Goal: Transaction & Acquisition: Purchase product/service

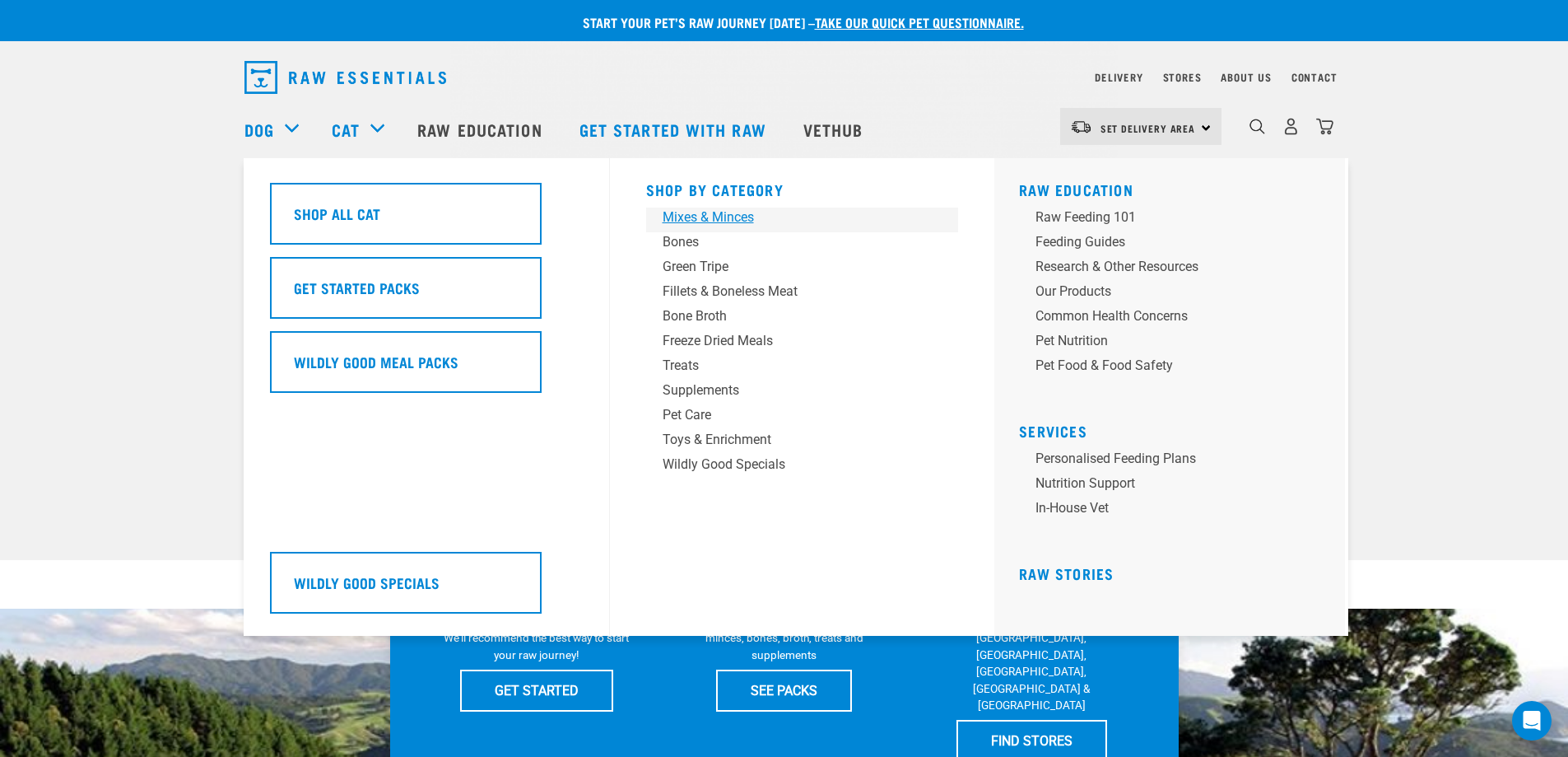
click at [706, 216] on div "Mixes & Minces" at bounding box center [790, 217] width 256 height 19
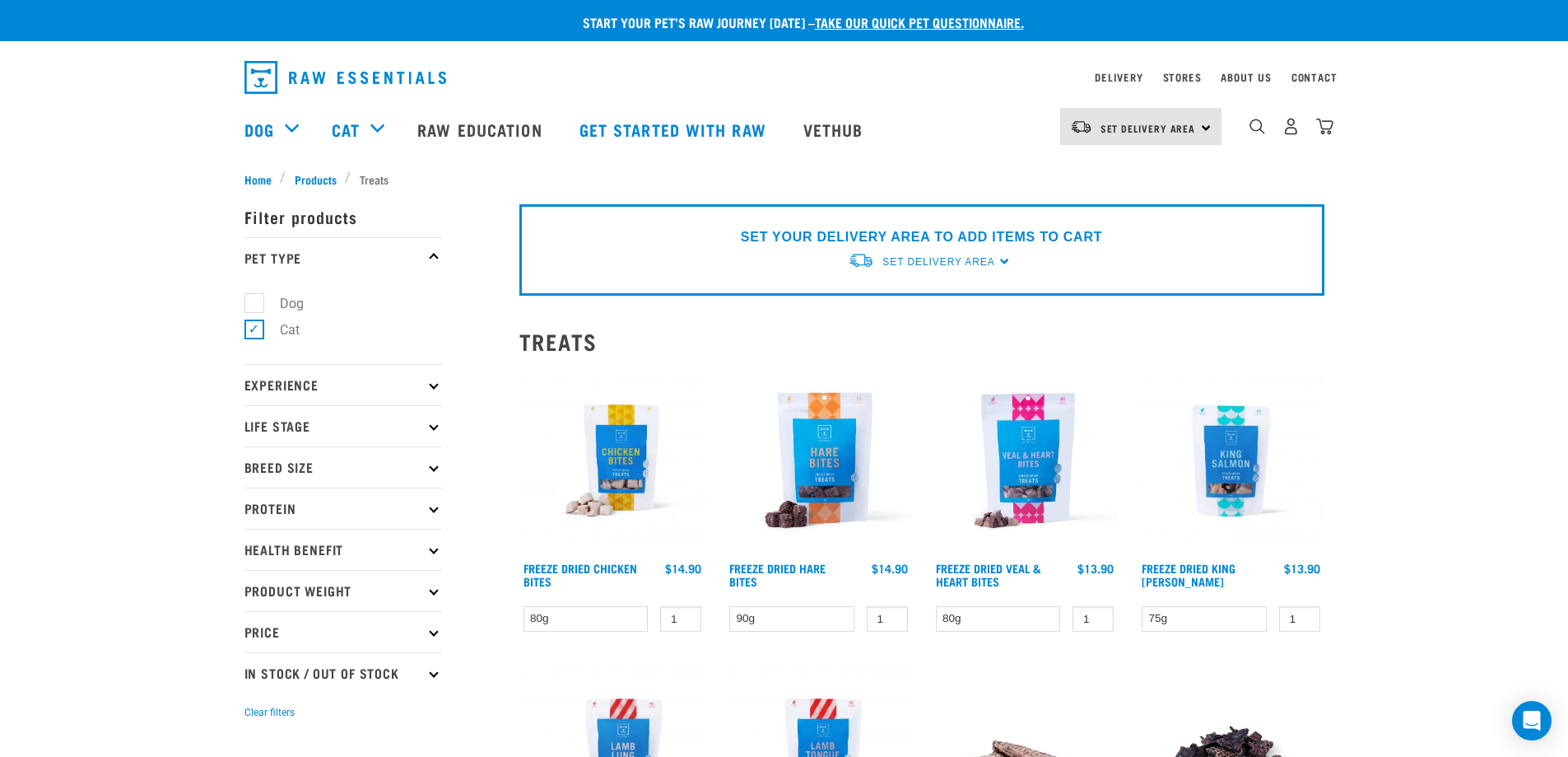
click at [785, 496] on img at bounding box center [818, 461] width 187 height 187
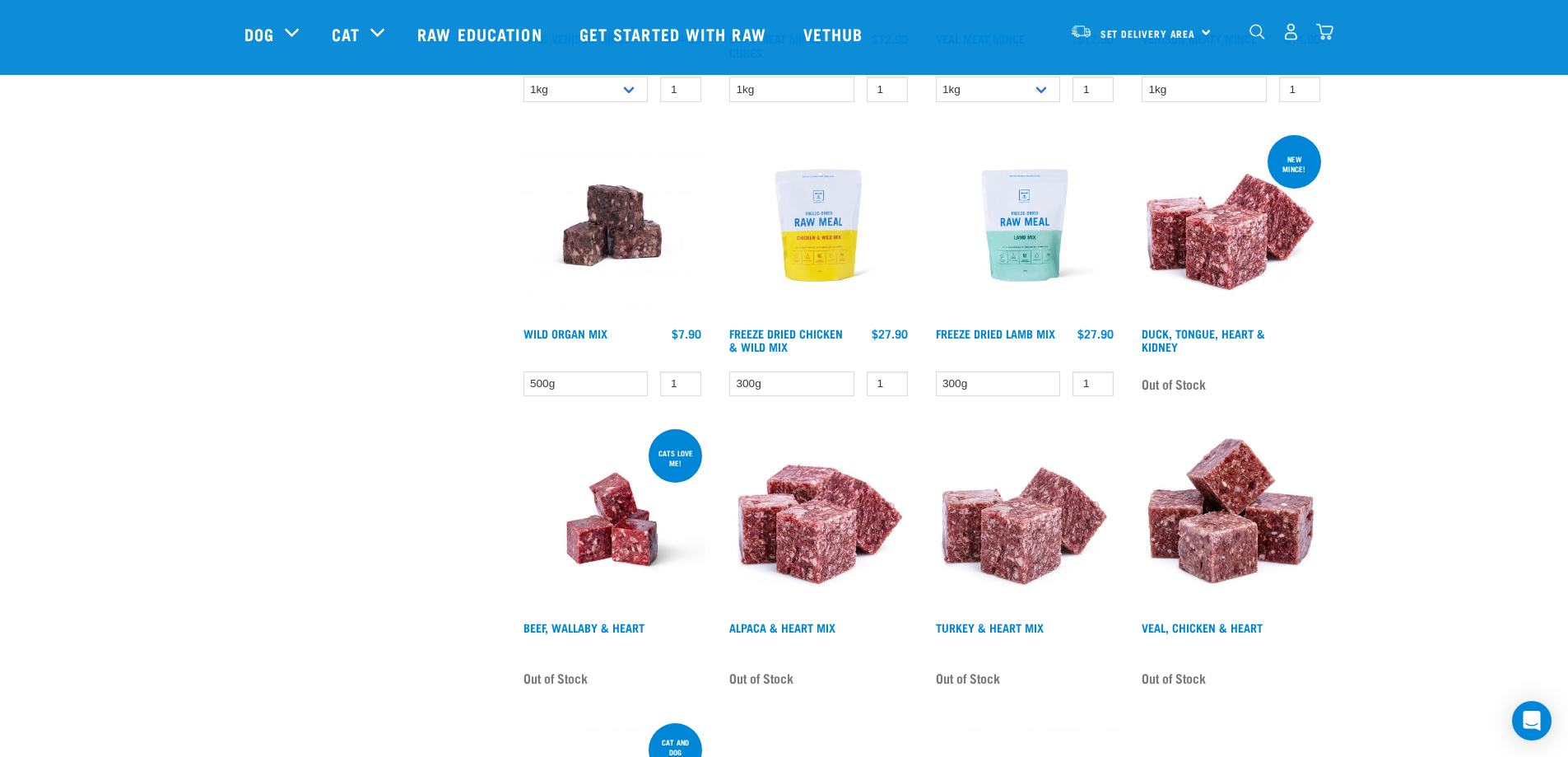
scroll to position [1400, 0]
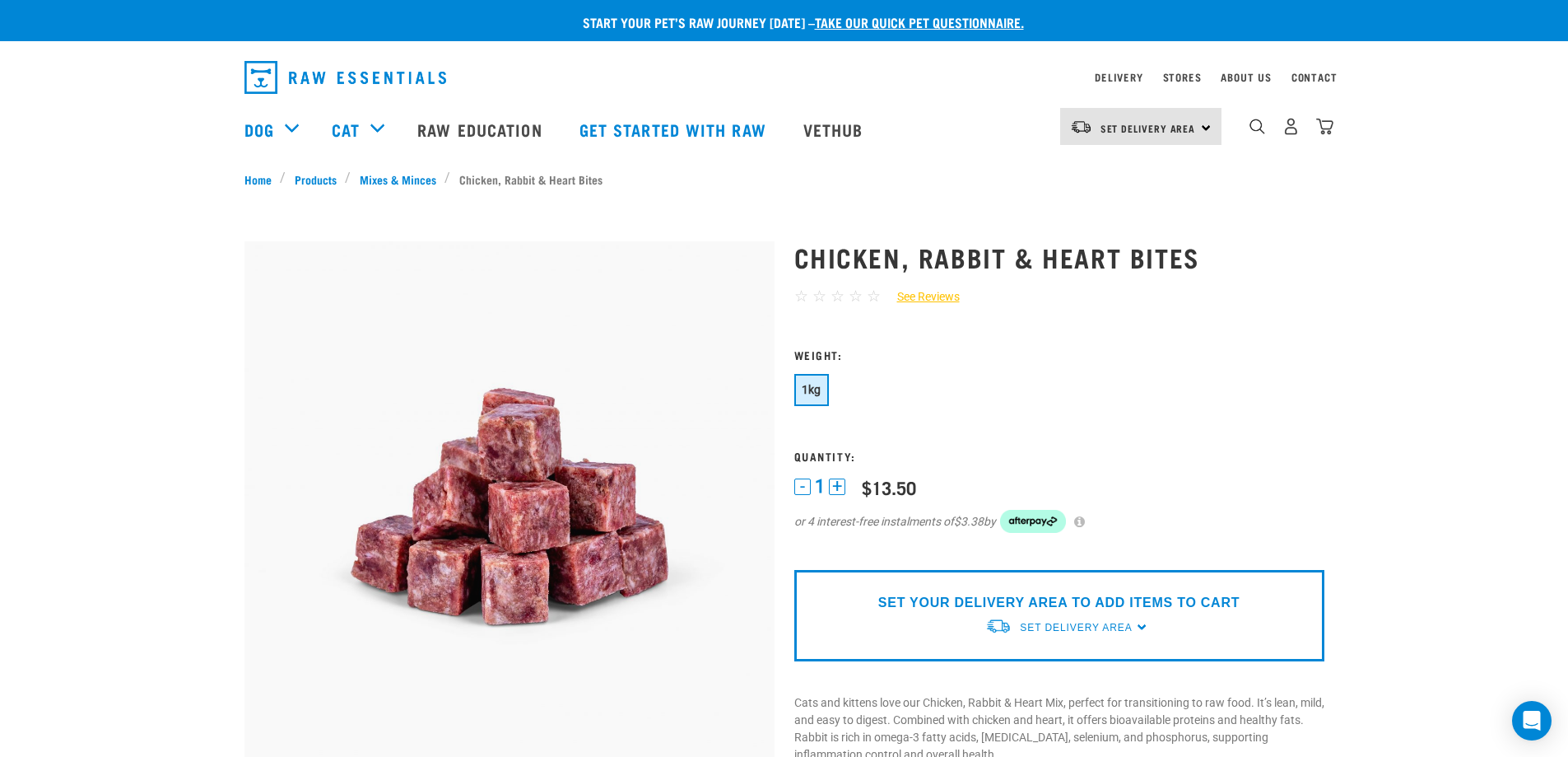
scroll to position [247, 0]
